Goal: Task Accomplishment & Management: Complete application form

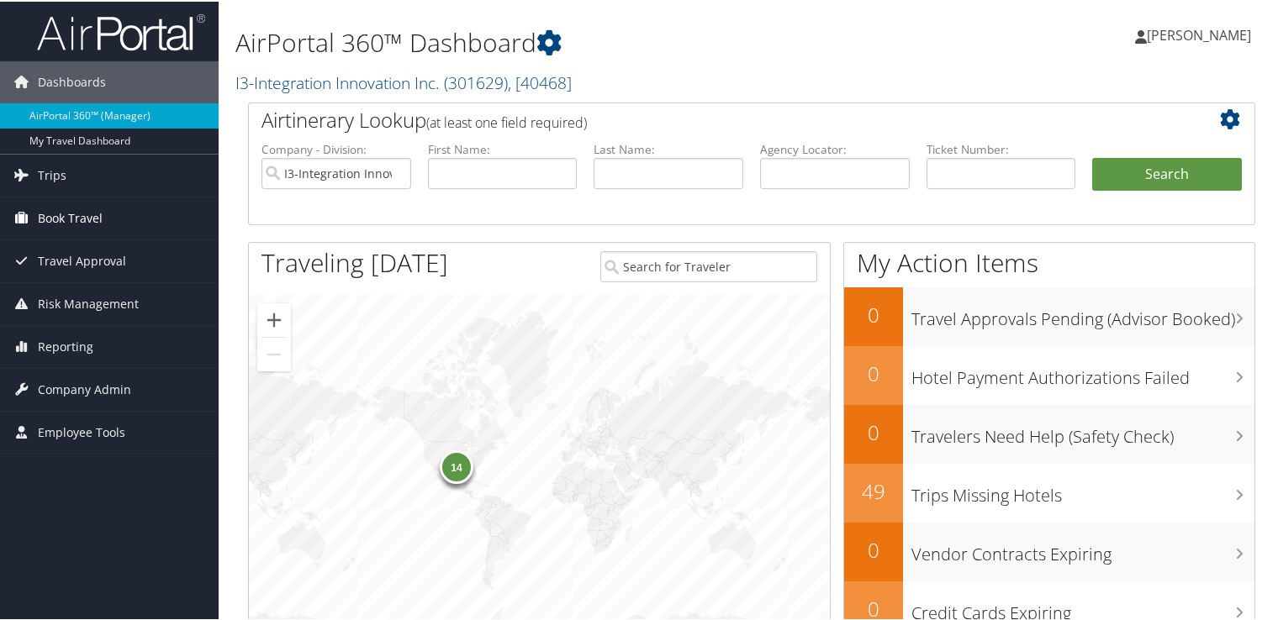
click at [86, 218] on span "Book Travel" at bounding box center [70, 217] width 65 height 42
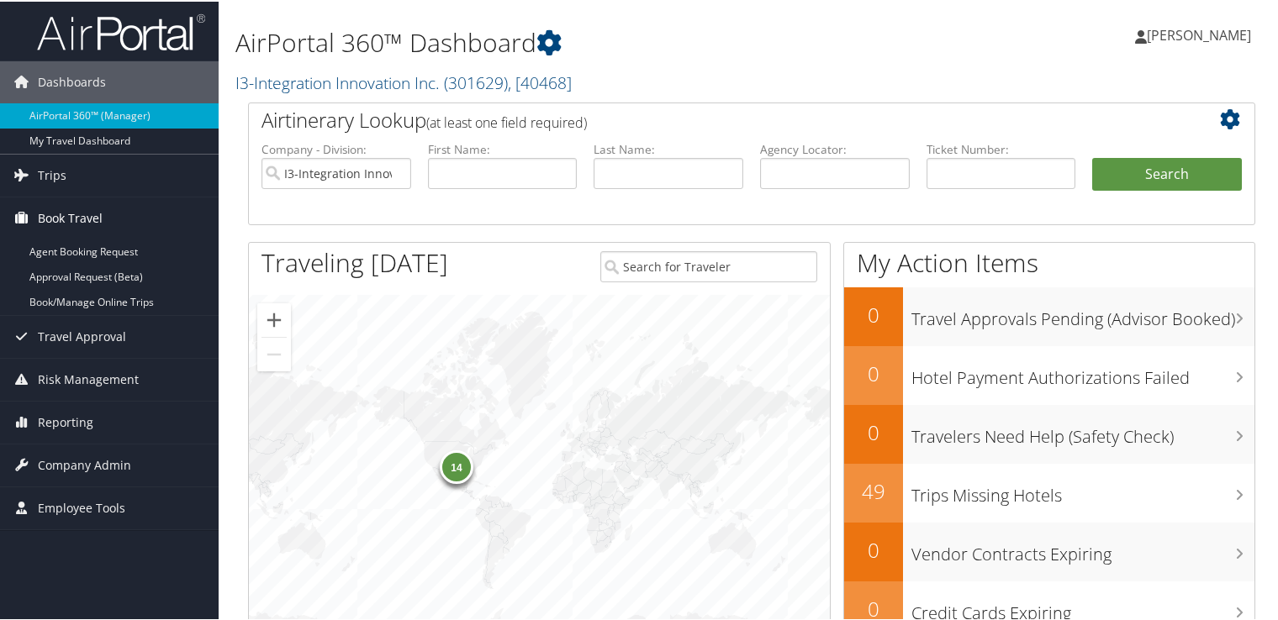
click at [86, 218] on span "Book Travel" at bounding box center [70, 217] width 65 height 42
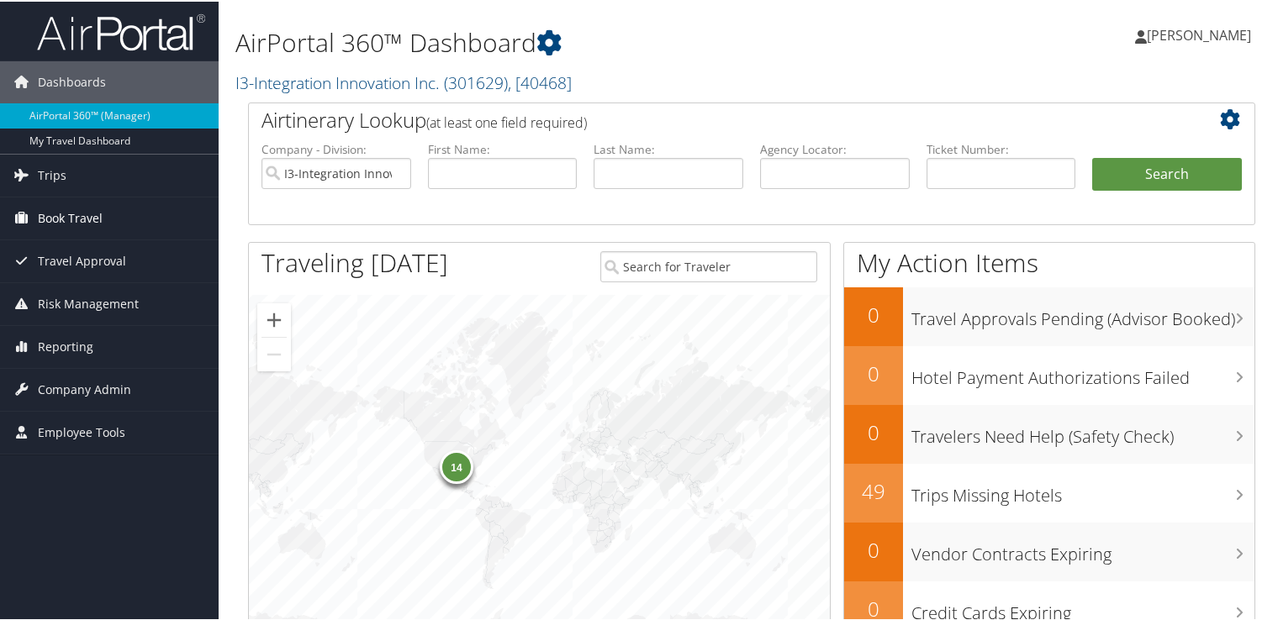
click at [86, 218] on span "Book Travel" at bounding box center [70, 217] width 65 height 42
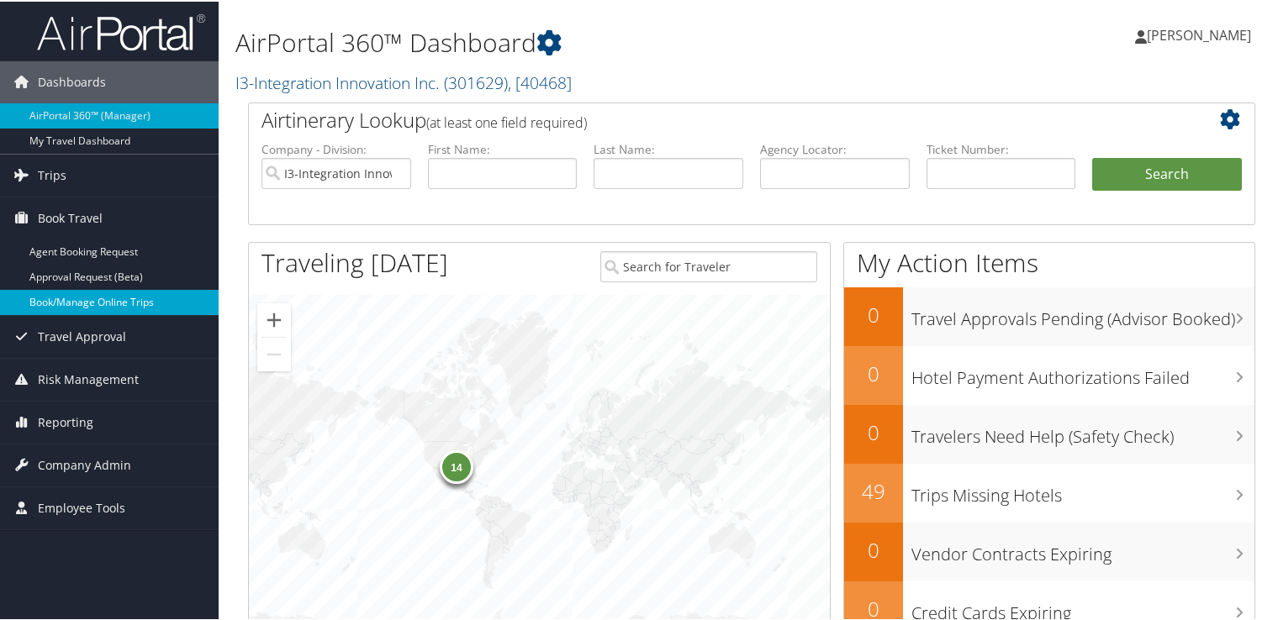
click at [100, 303] on link "Book/Manage Online Trips" at bounding box center [109, 300] width 219 height 25
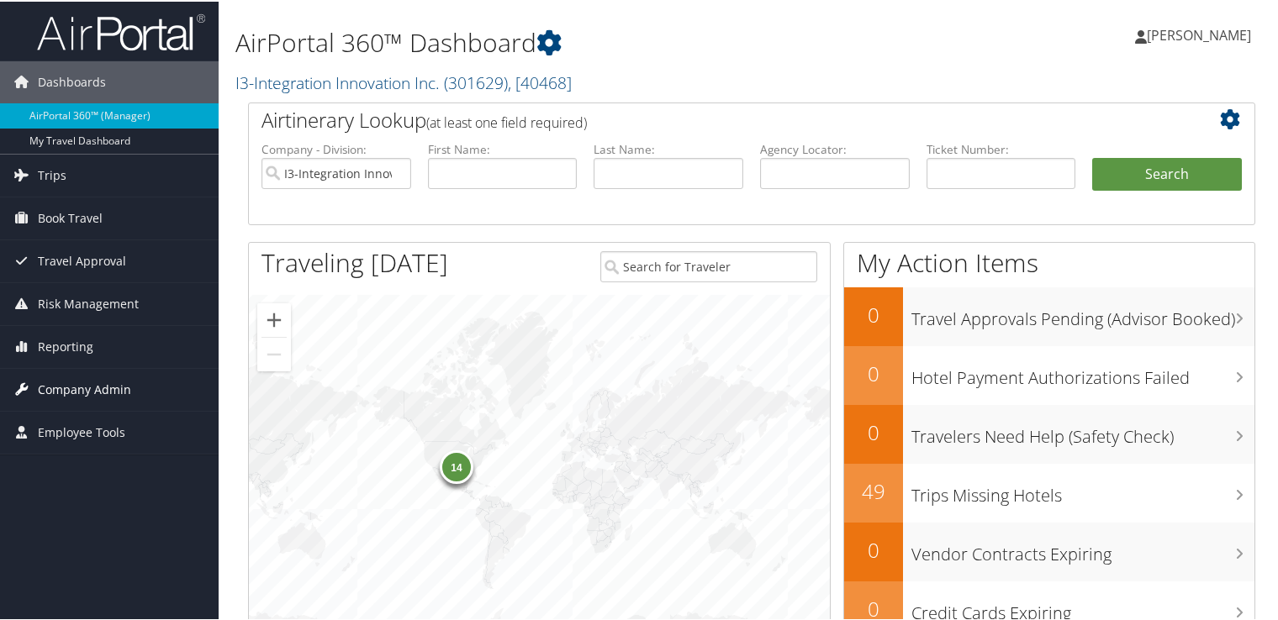
click at [78, 388] on span "Company Admin" at bounding box center [84, 388] width 93 height 42
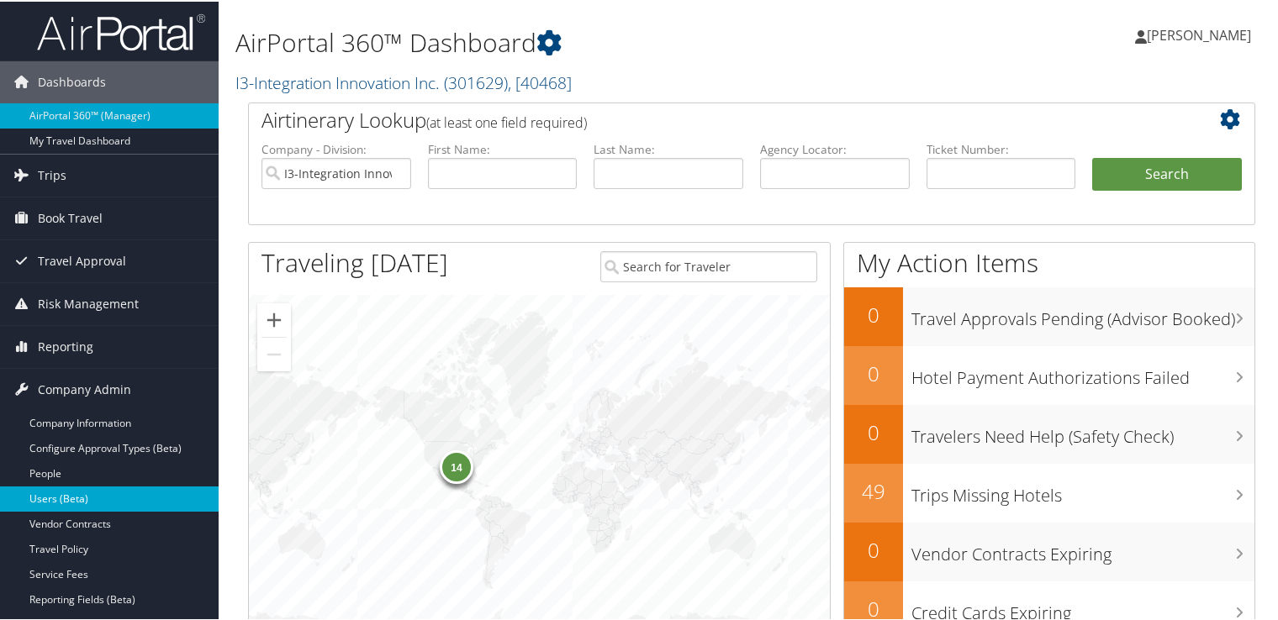
click at [124, 487] on link "Users (Beta)" at bounding box center [109, 497] width 219 height 25
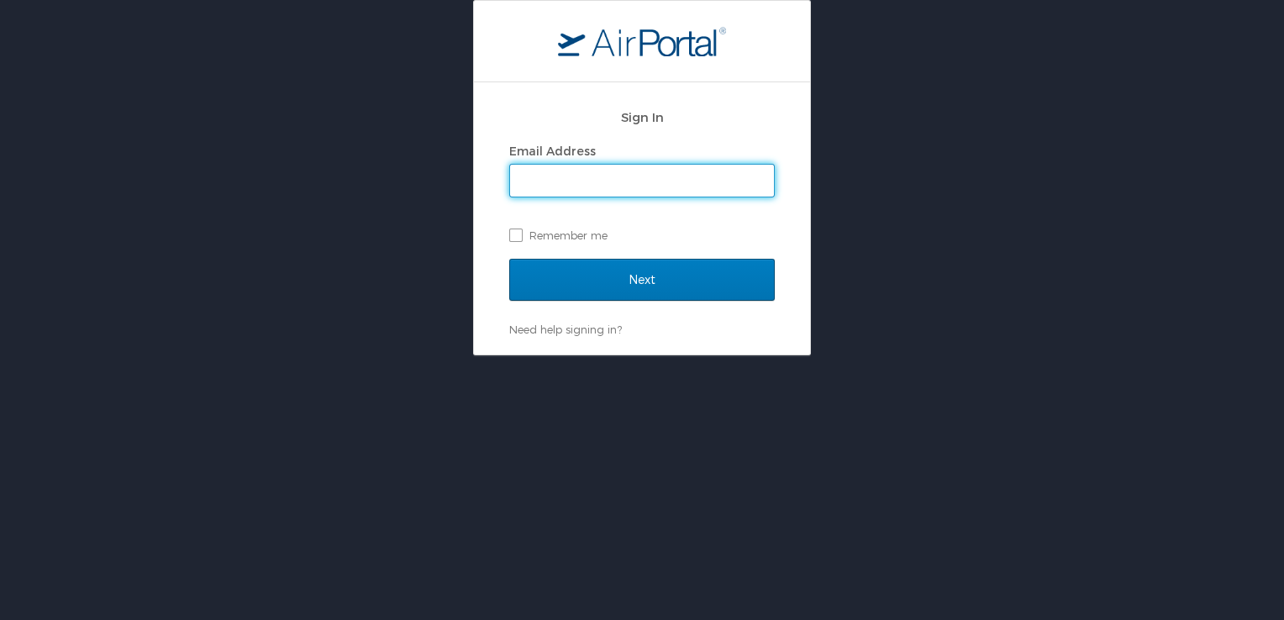
type input "naomi.smith@i3-corps.com"
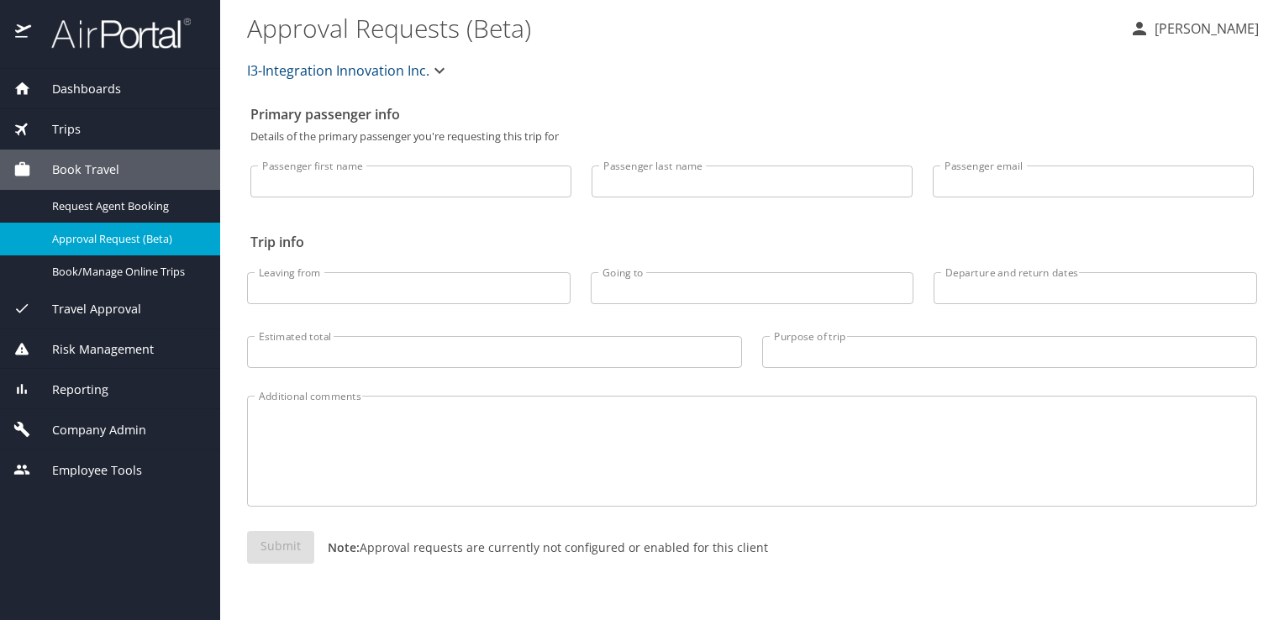
click at [95, 425] on span "Company Admin" at bounding box center [88, 430] width 115 height 18
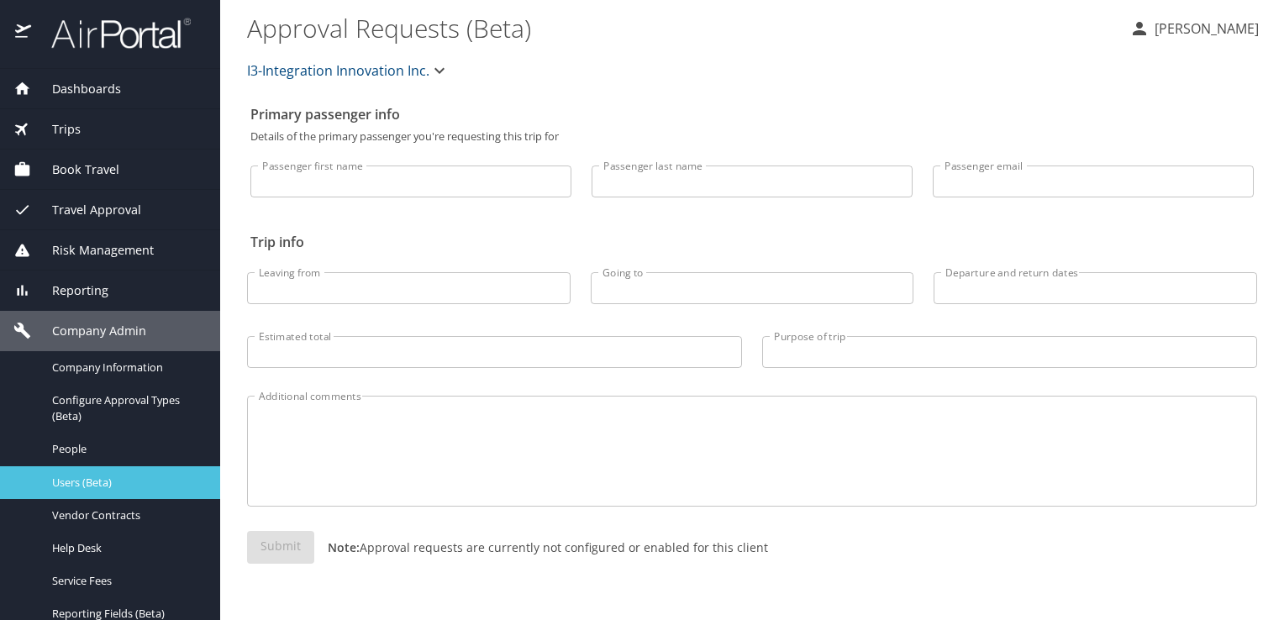
click at [113, 486] on span "Users (Beta)" at bounding box center [126, 483] width 148 height 16
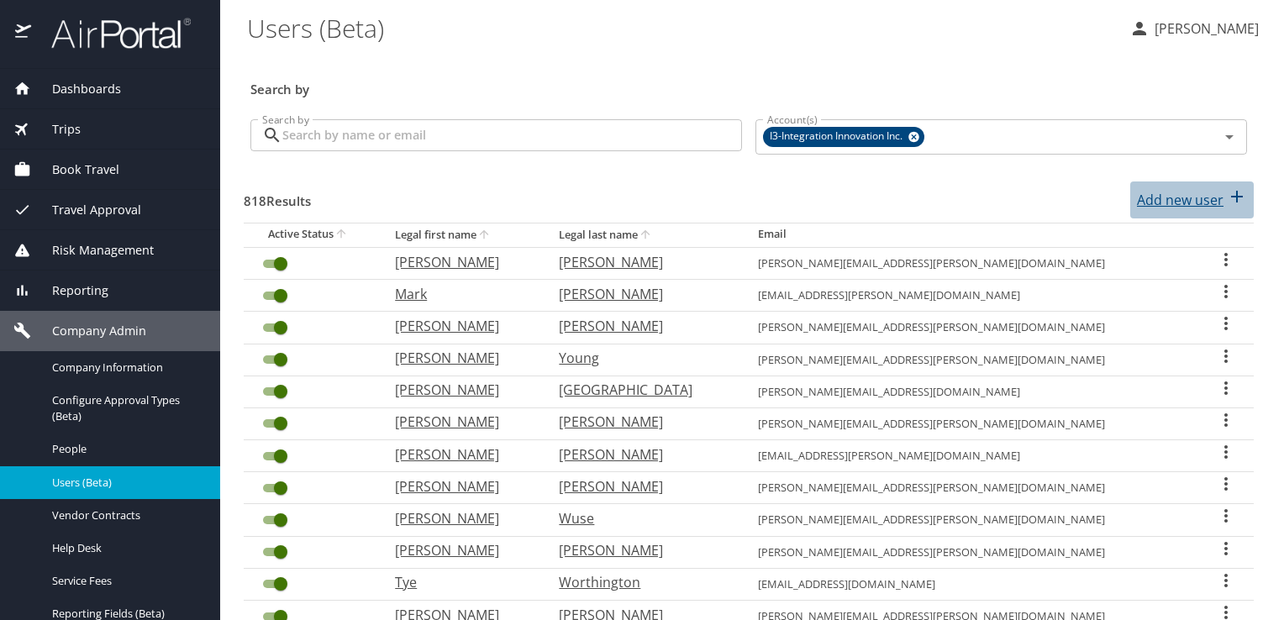
click at [1194, 196] on p "Add new user" at bounding box center [1180, 200] width 87 height 20
select select "US"
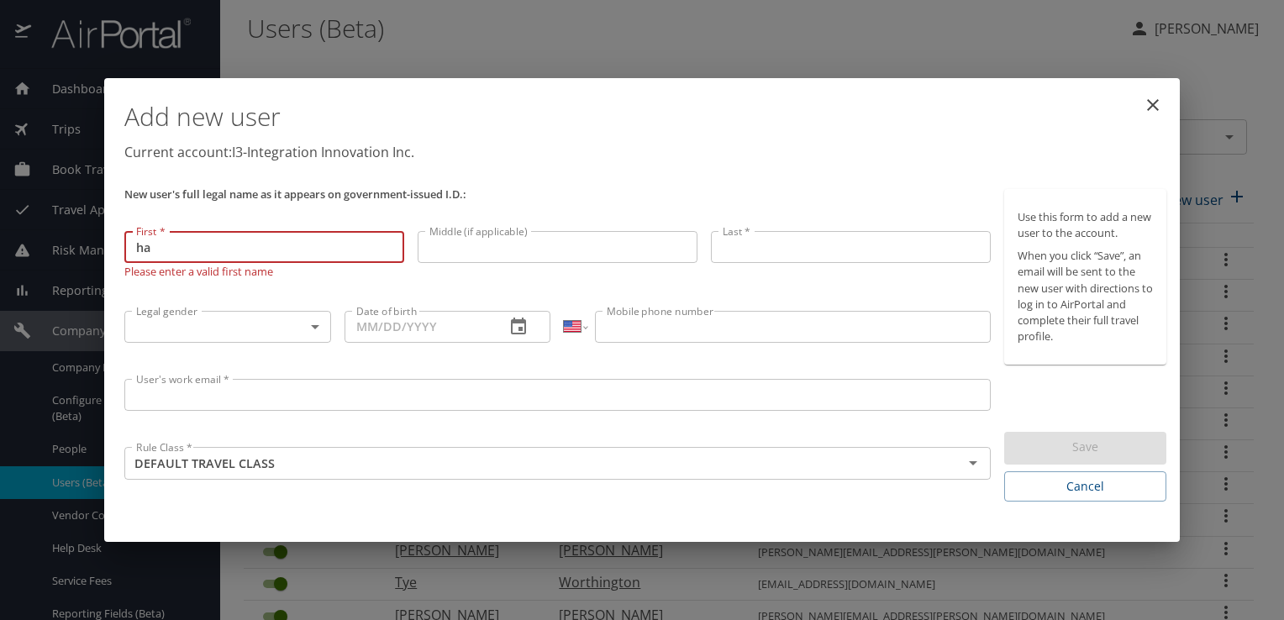
type input "h"
type input "[PERSON_NAME]"
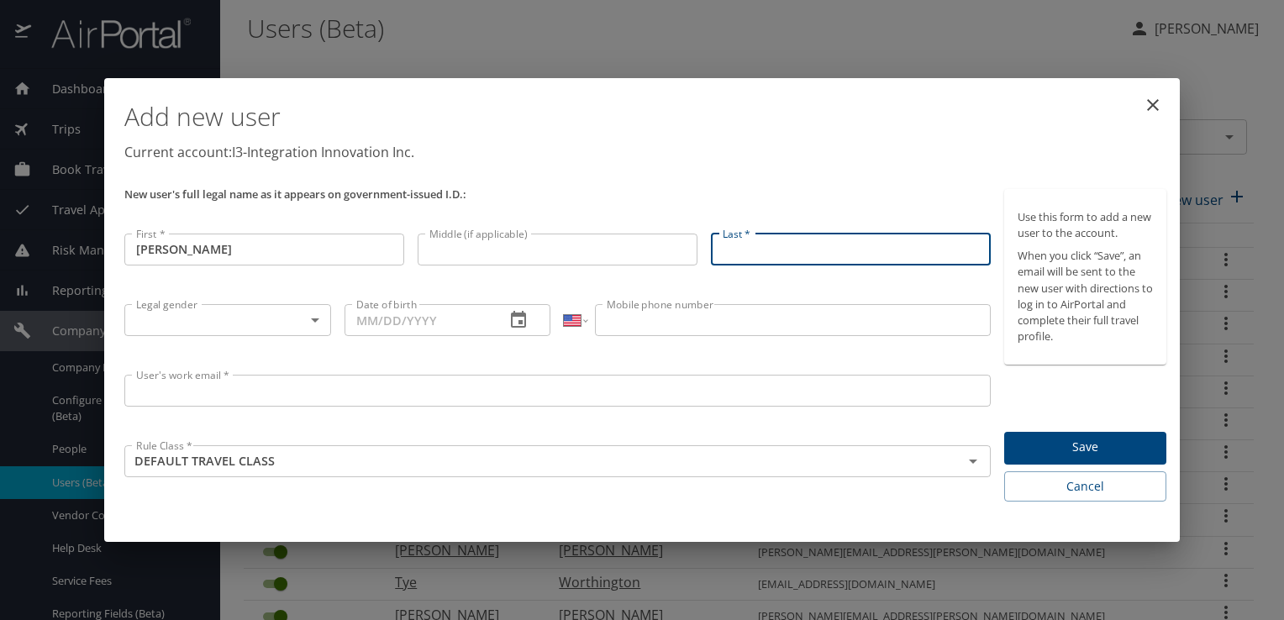
click at [753, 249] on input "Last *" at bounding box center [851, 250] width 280 height 32
paste input "[PERSON_NAME]"
type input "[PERSON_NAME]"
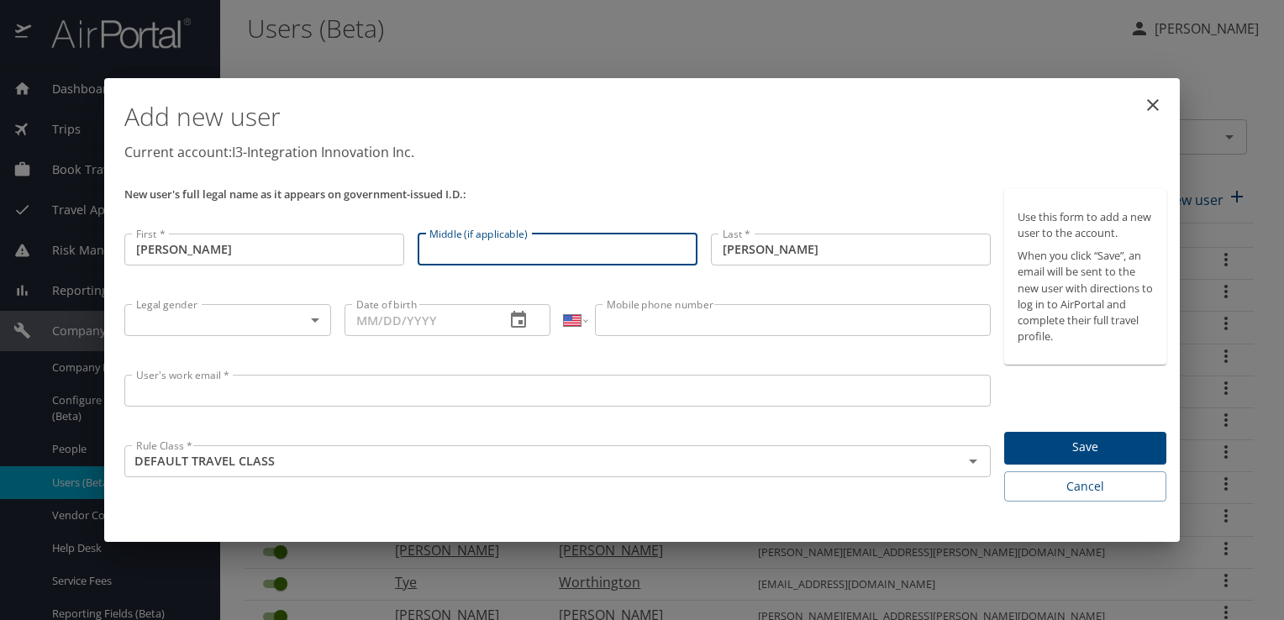
click at [474, 259] on input "Middle (if applicable)" at bounding box center [558, 250] width 280 height 32
type input "S"
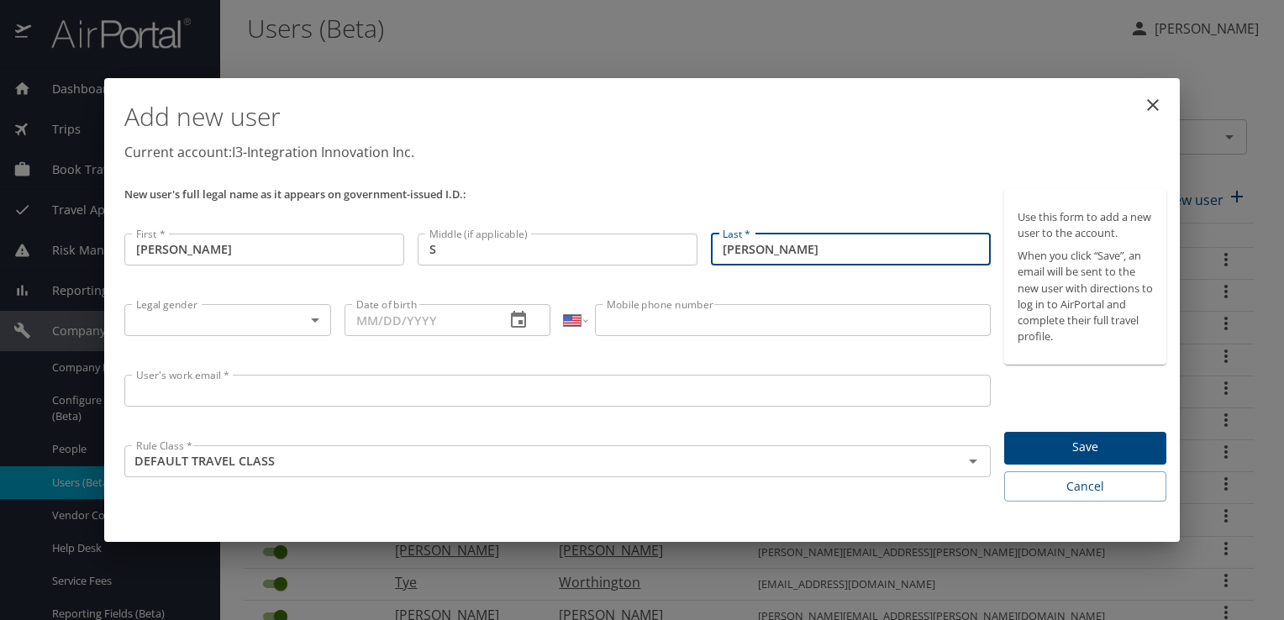
click at [872, 248] on input "[PERSON_NAME]" at bounding box center [851, 250] width 280 height 32
type input "[PERSON_NAME]"
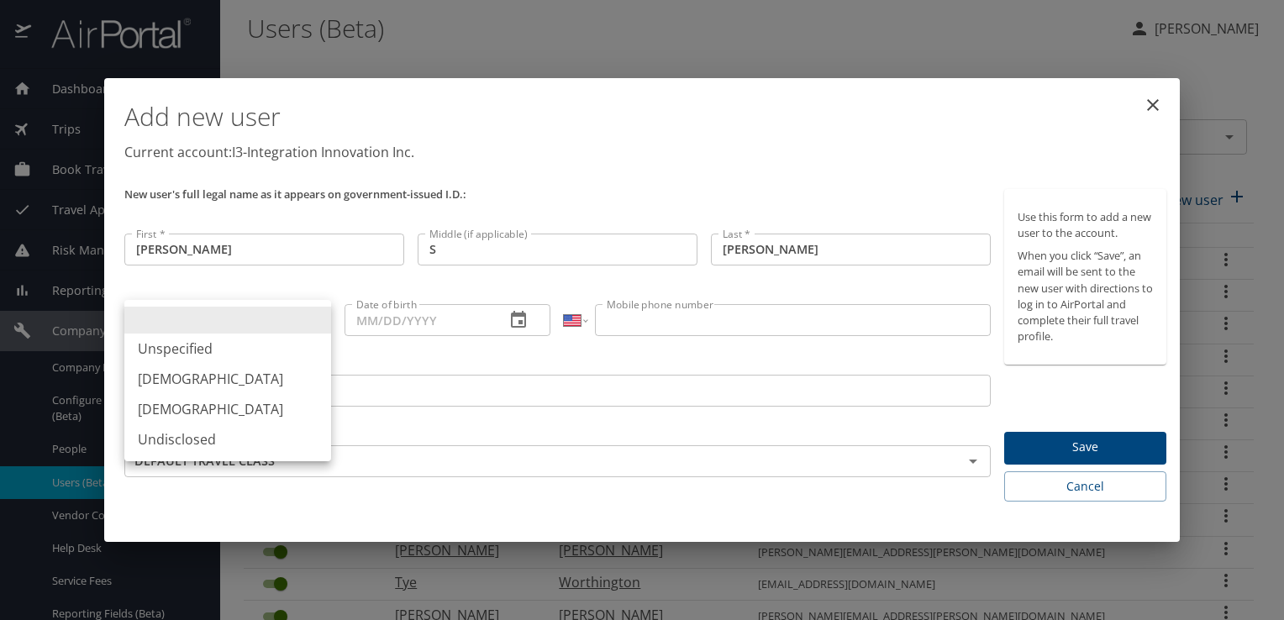
click at [314, 323] on body "Dashboards AirPortal 360™ Manager My Travel Dashboard Trips Airtinerary® Lookup…" at bounding box center [642, 310] width 1284 height 620
click at [205, 379] on li "[DEMOGRAPHIC_DATA]" at bounding box center [227, 379] width 207 height 30
type input "[DEMOGRAPHIC_DATA]"
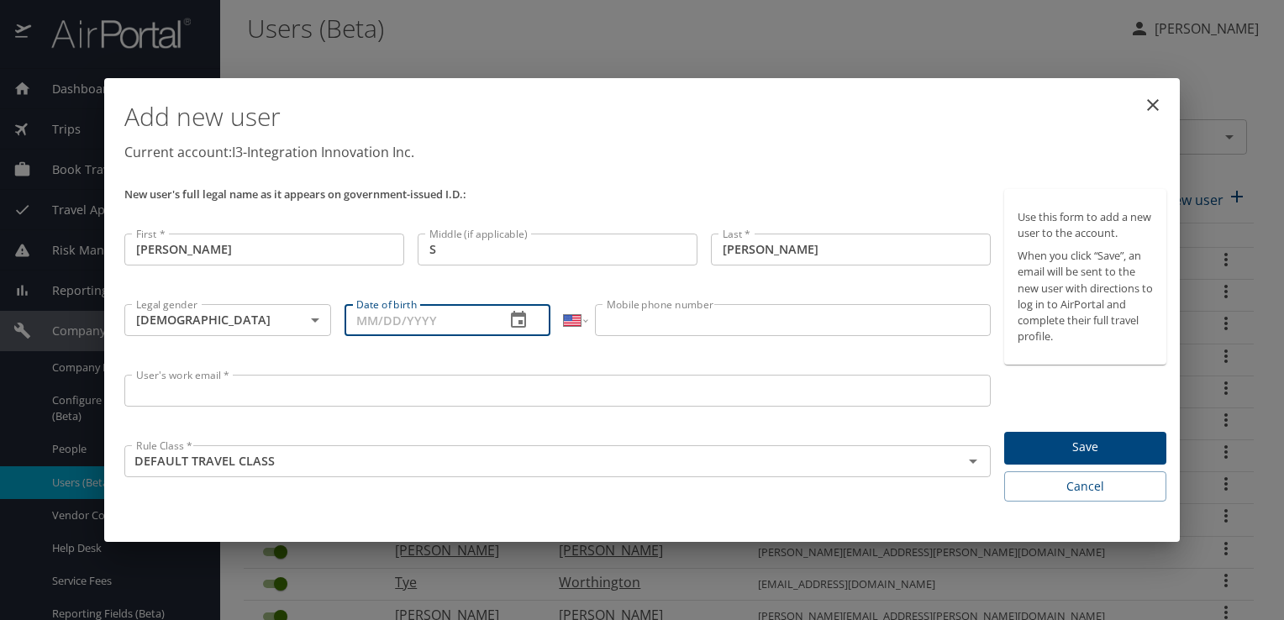
click at [364, 314] on input "Date of birth" at bounding box center [419, 320] width 148 height 32
type input "[DATE]"
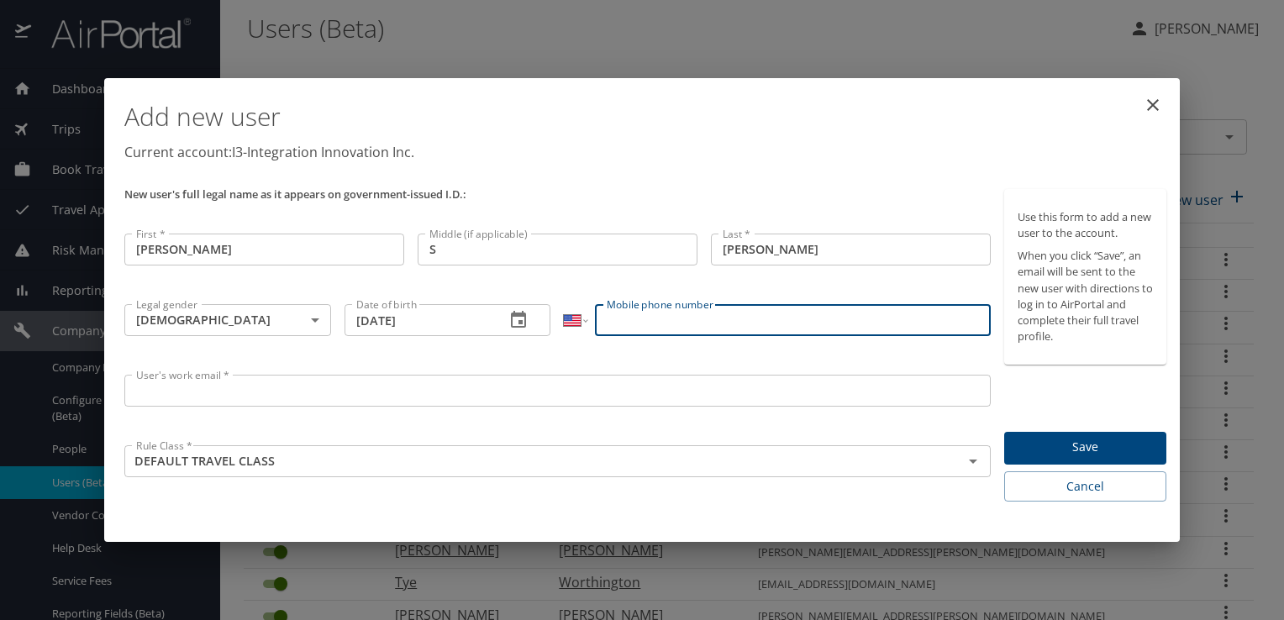
click at [710, 326] on input "Mobile phone number" at bounding box center [792, 320] width 395 height 32
paste input "[PHONE_NUMBER]"
type input "[PHONE_NUMBER]"
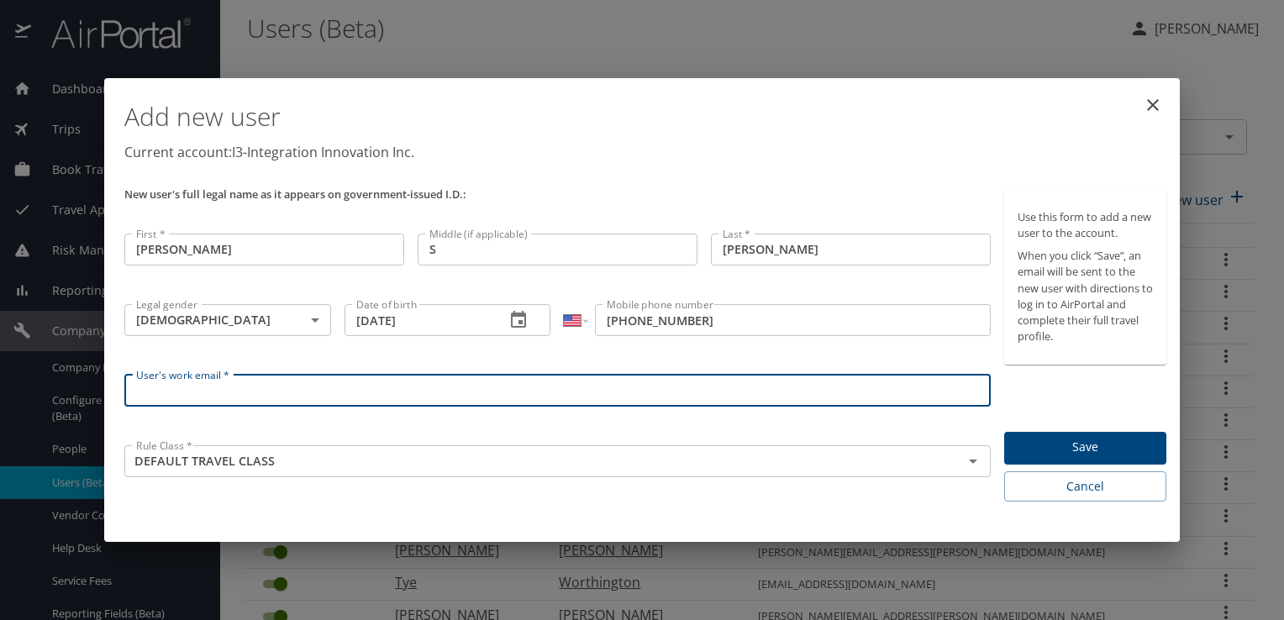
click at [586, 395] on input "User's work email *" at bounding box center [557, 391] width 867 height 32
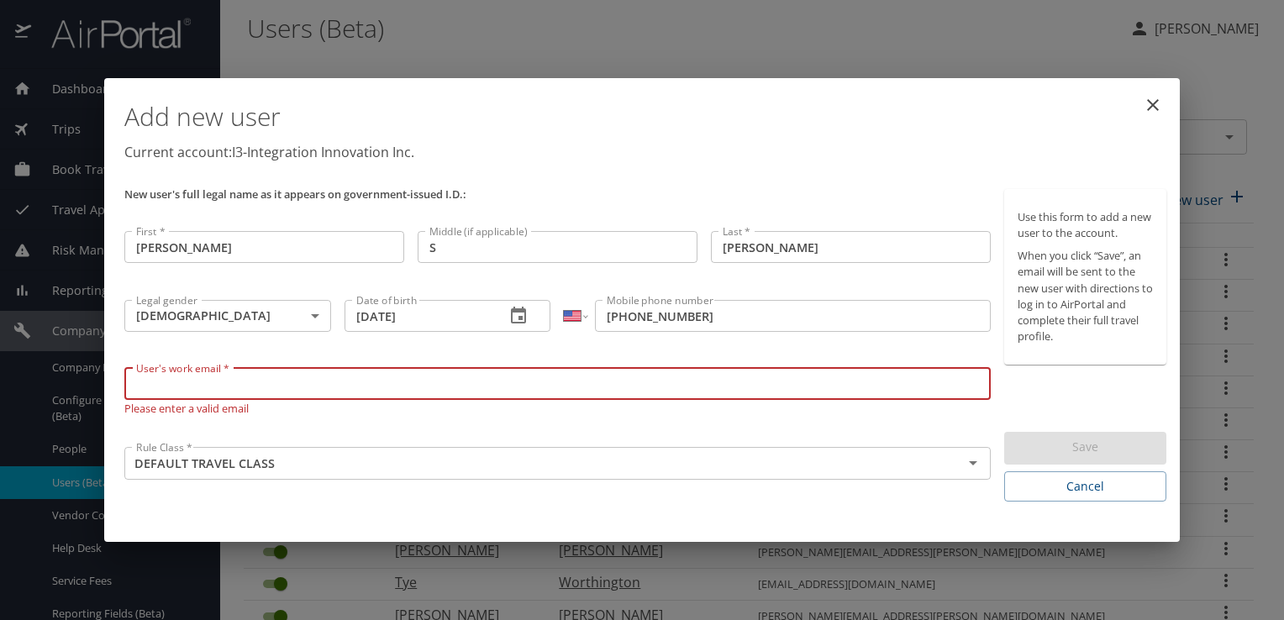
paste input "[PERSON_NAME][EMAIL_ADDRESS][PERSON_NAME][DOMAIN_NAME]"
type input "[PERSON_NAME][EMAIL_ADDRESS][PERSON_NAME][DOMAIN_NAME]"
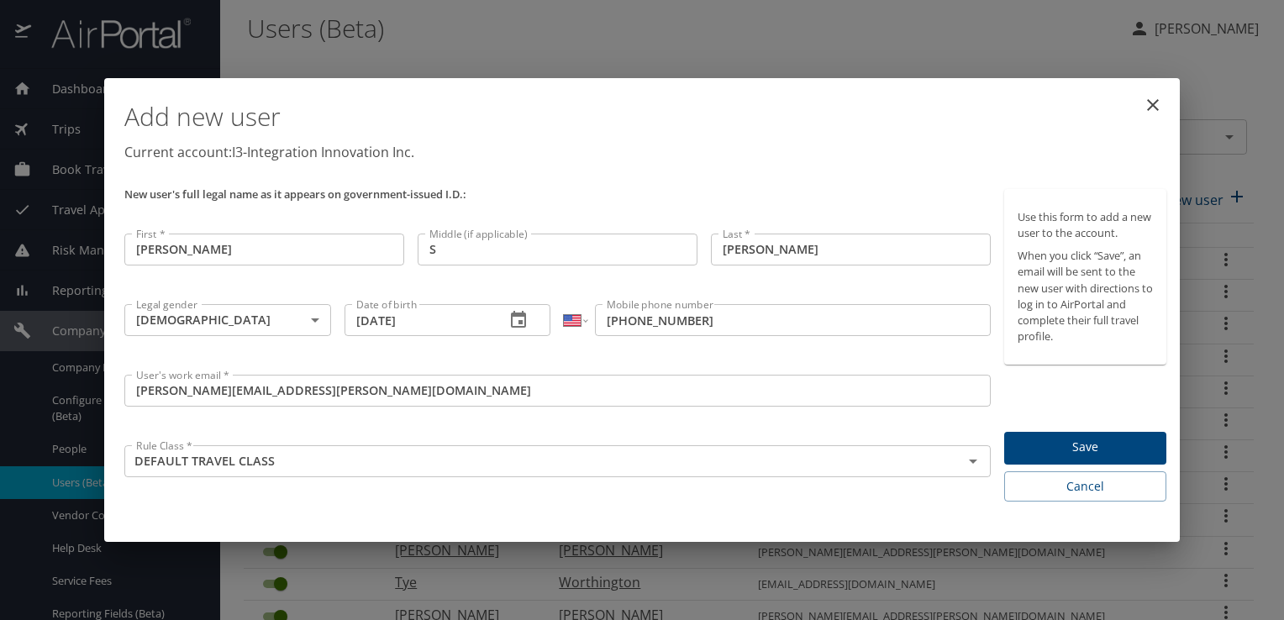
click at [863, 178] on div "Add new user Current account: I3-Integration Innovation Inc." at bounding box center [646, 134] width 1056 height 98
click at [1052, 447] on span "Save" at bounding box center [1085, 447] width 135 height 21
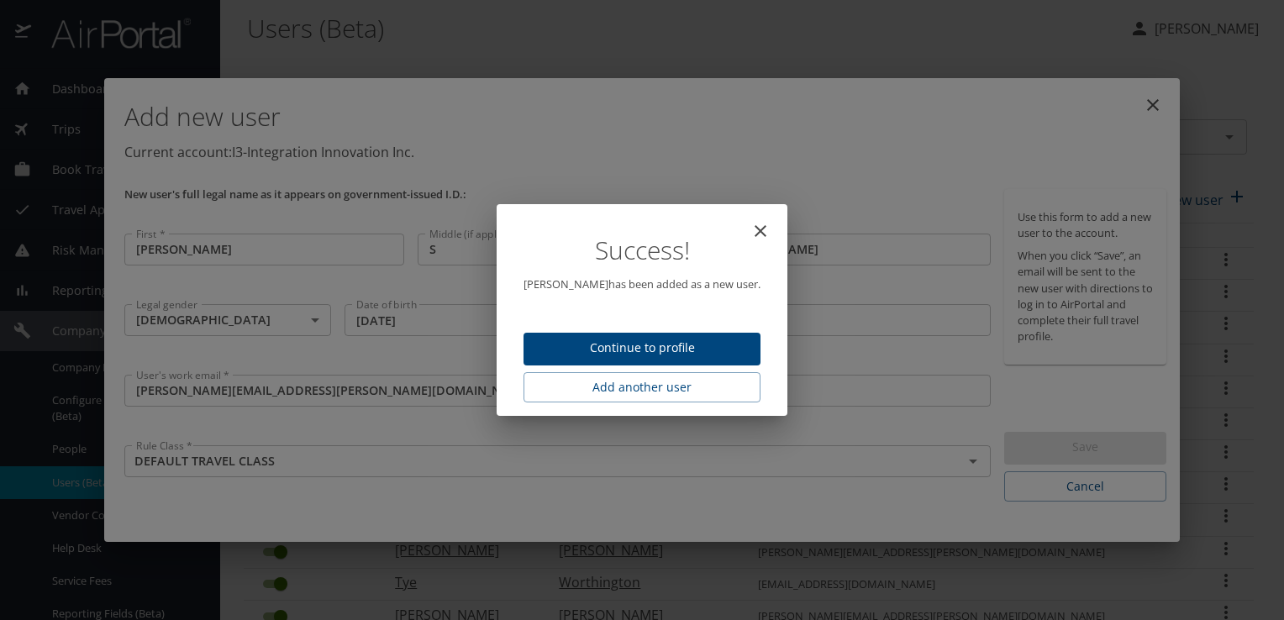
click at [767, 232] on icon "close" at bounding box center [761, 231] width 12 height 12
type input "[DATE]"
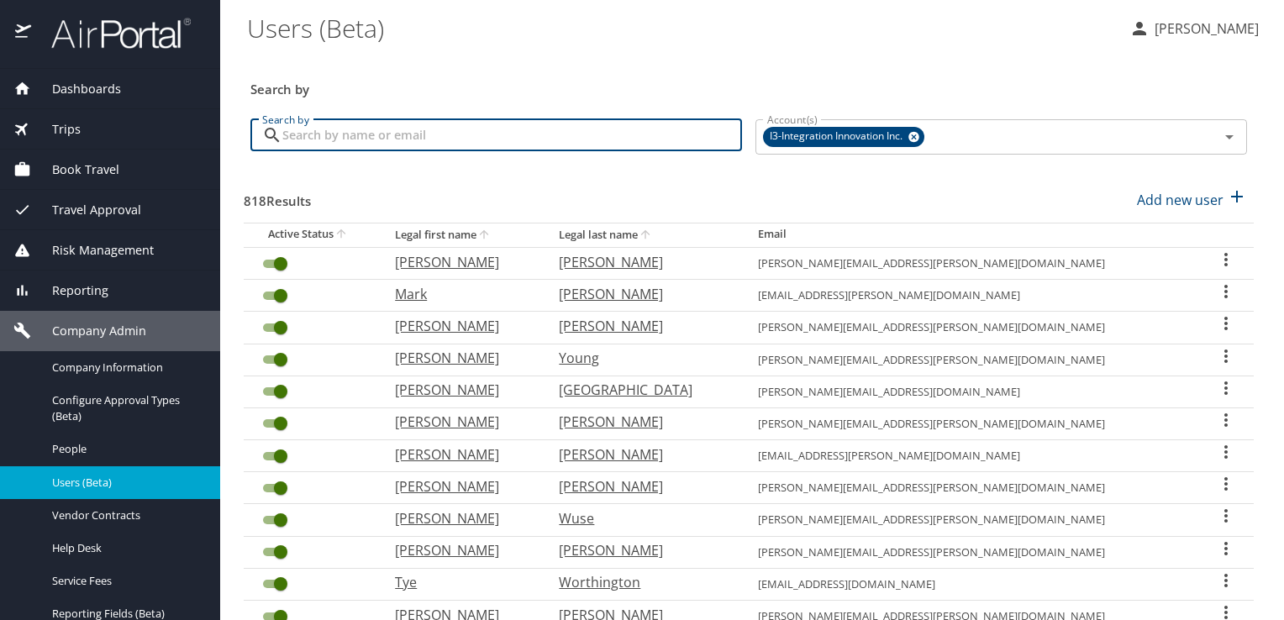
click at [589, 132] on input "Search by" at bounding box center [512, 135] width 460 height 32
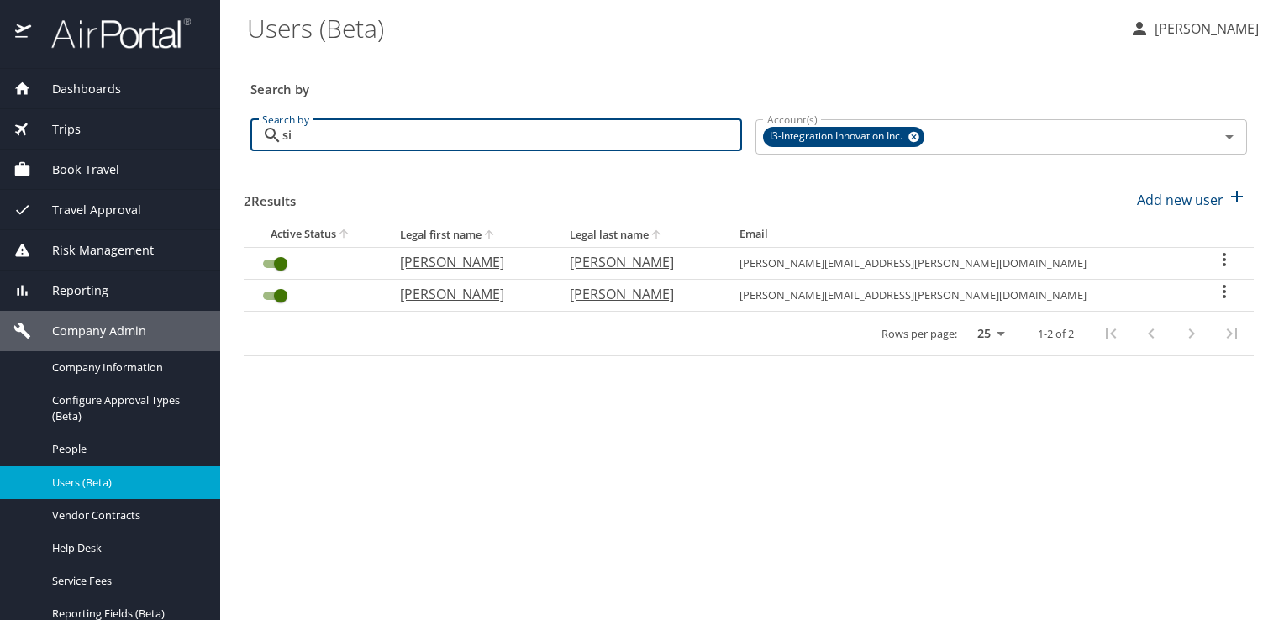
type input "s"
